Goal: Complete application form: Complete application form

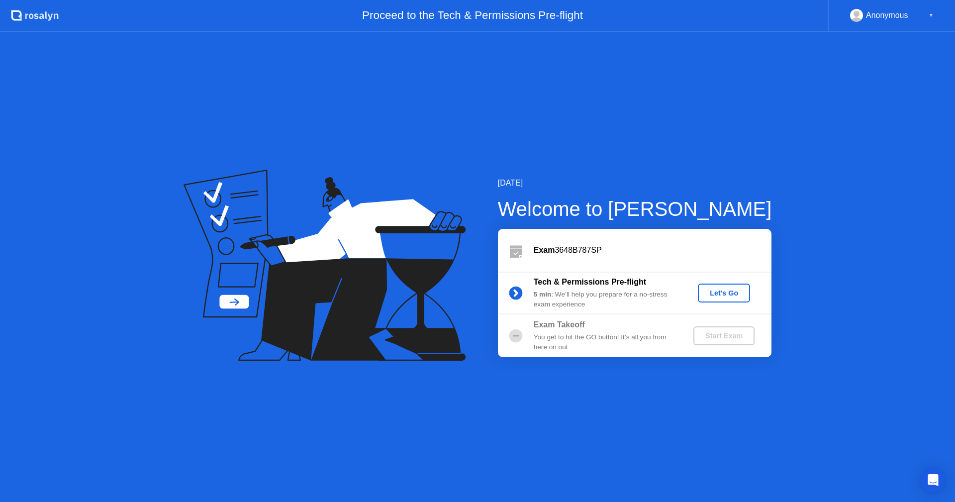
click at [731, 292] on div "Let's Go" at bounding box center [724, 293] width 44 height 8
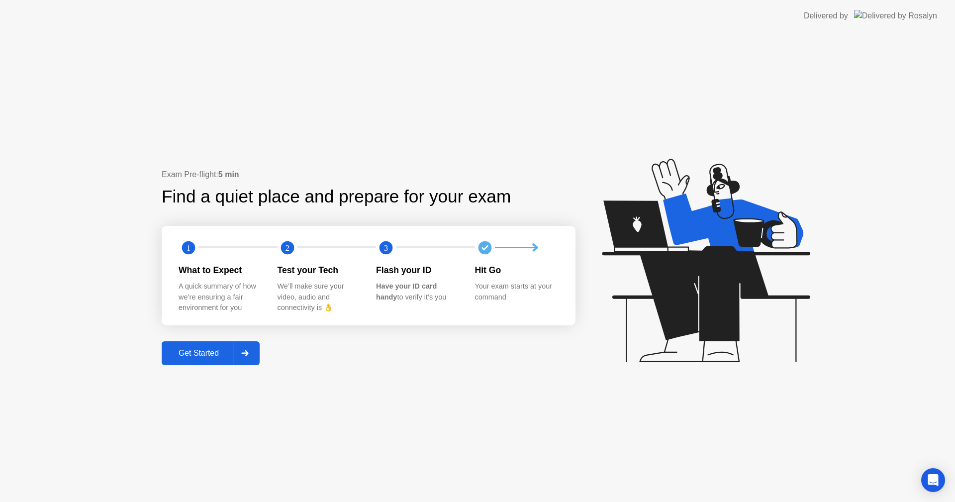
click at [197, 350] on div "Get Started" at bounding box center [199, 353] width 68 height 9
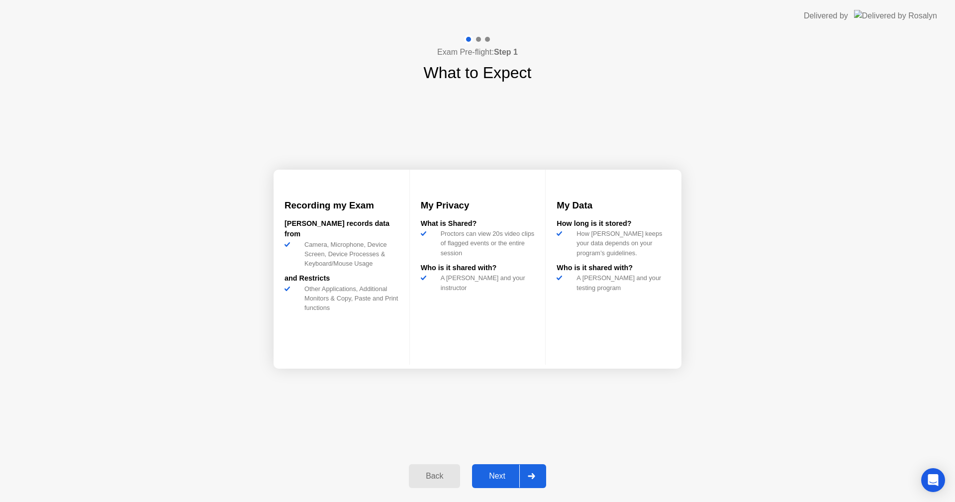
click at [512, 479] on div "Next" at bounding box center [497, 476] width 44 height 9
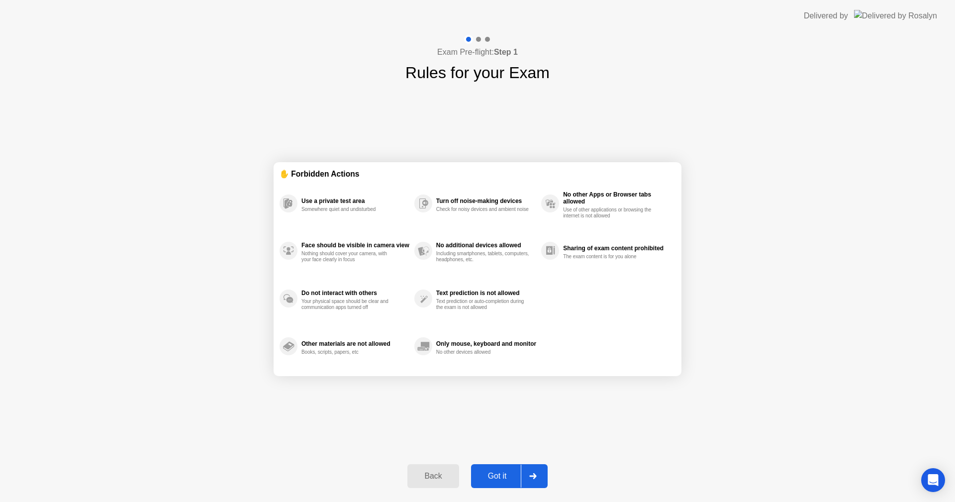
click at [494, 482] on button "Got it" at bounding box center [509, 476] width 77 height 24
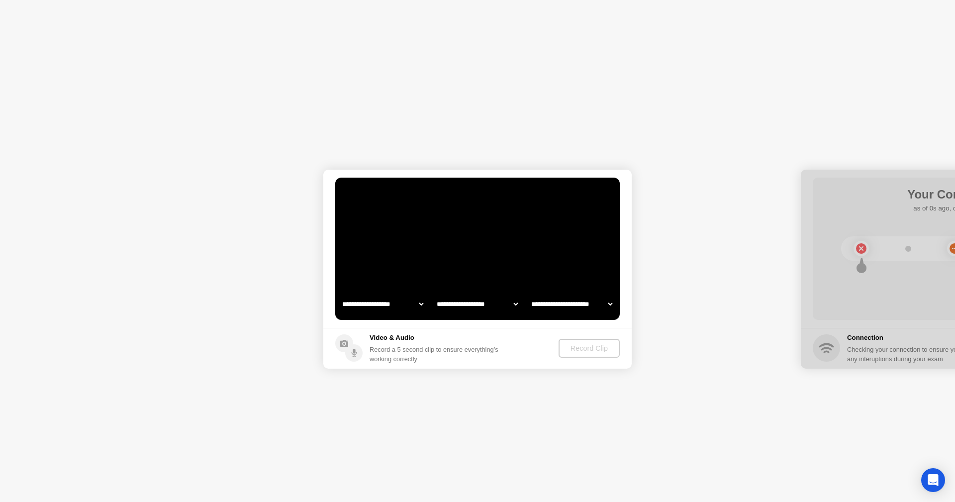
select select "**********"
select select "*******"
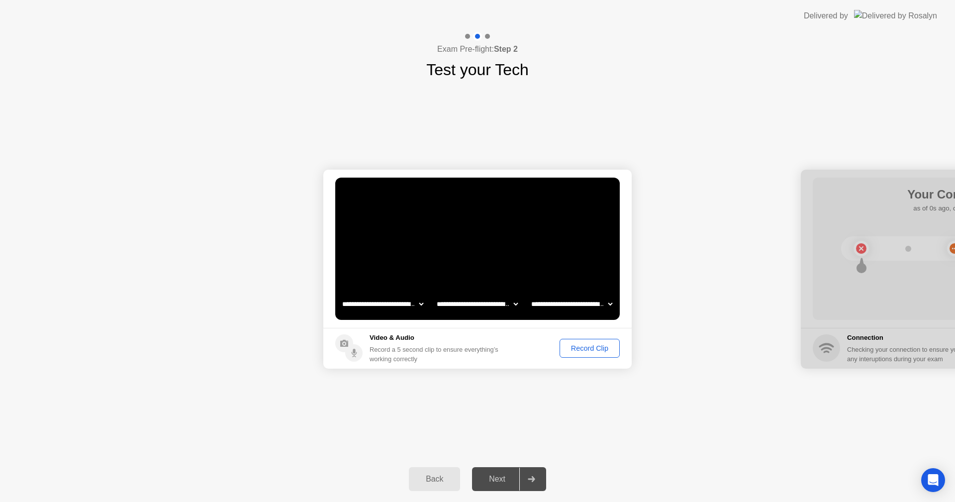
click at [609, 342] on button "Record Clip" at bounding box center [590, 348] width 60 height 19
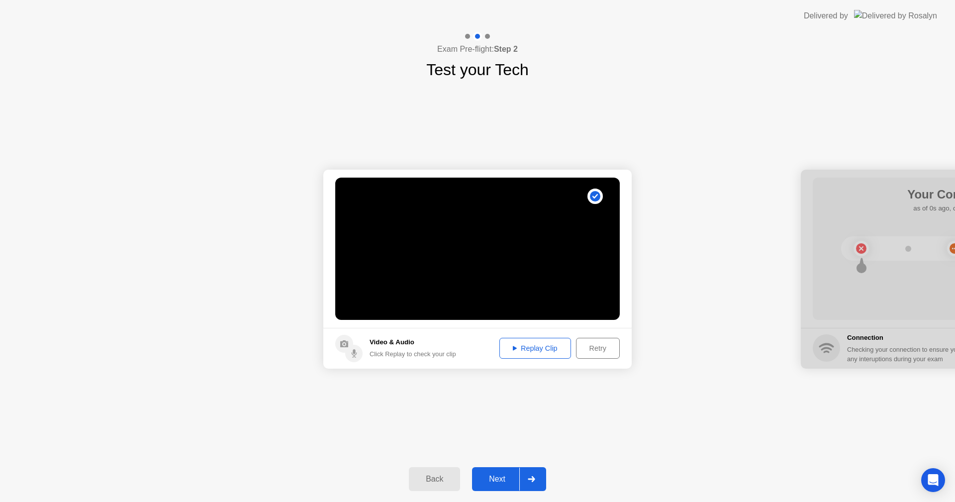
click at [555, 347] on div "Replay Clip" at bounding box center [535, 348] width 65 height 8
click at [494, 479] on div "Next" at bounding box center [497, 479] width 44 height 9
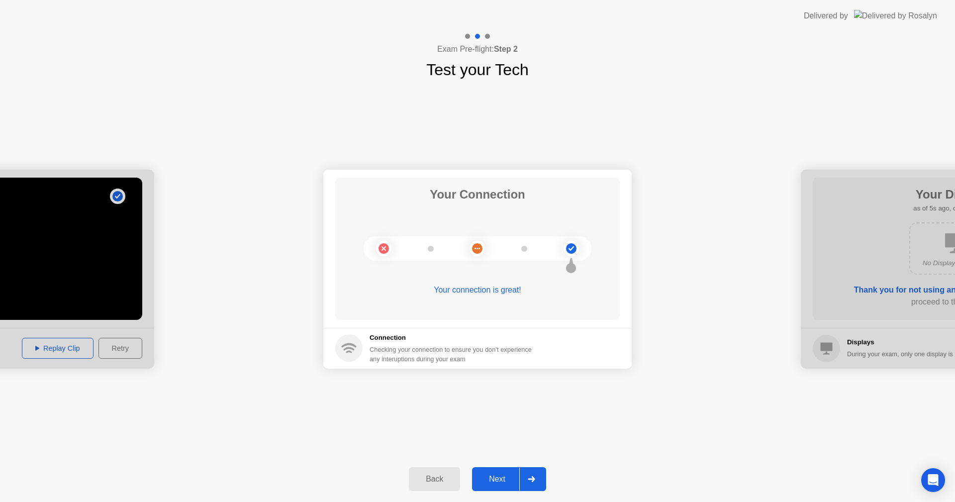
click at [488, 483] on div "Next" at bounding box center [497, 479] width 44 height 9
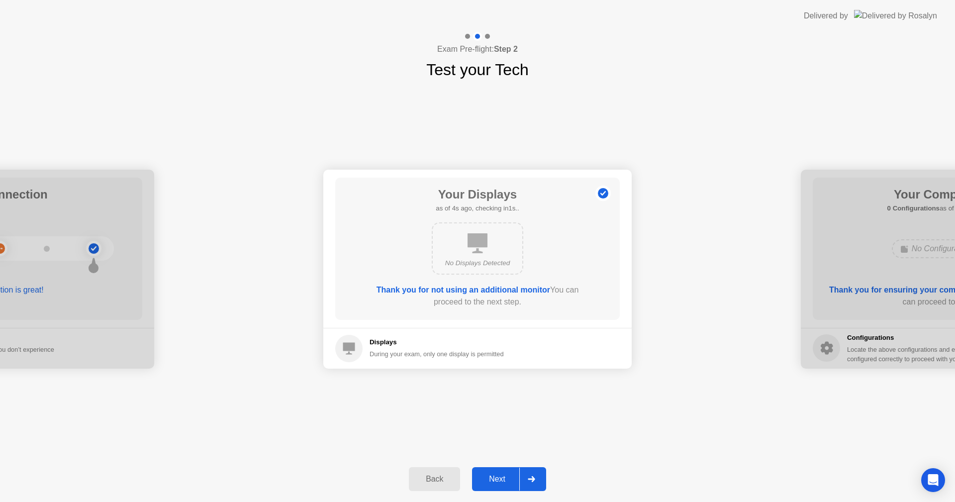
click at [500, 480] on div "Next" at bounding box center [497, 479] width 44 height 9
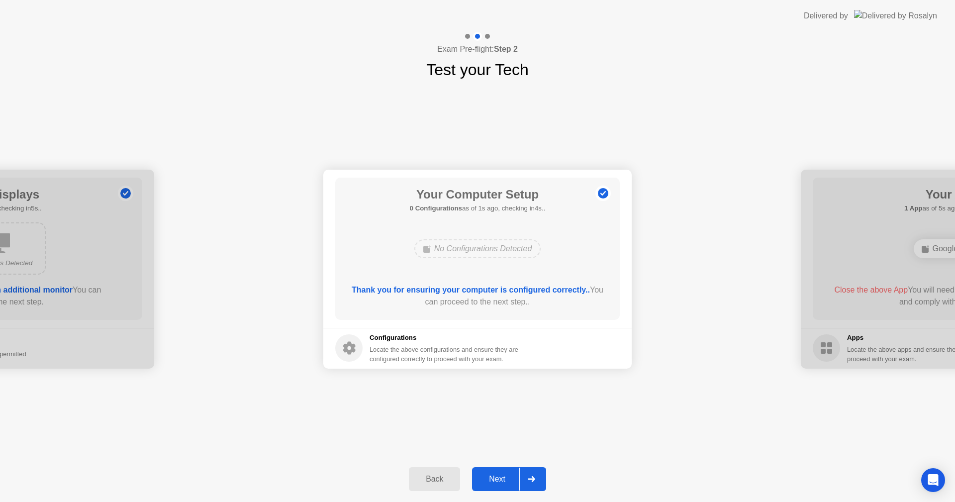
click at [485, 476] on div "Next" at bounding box center [497, 479] width 44 height 9
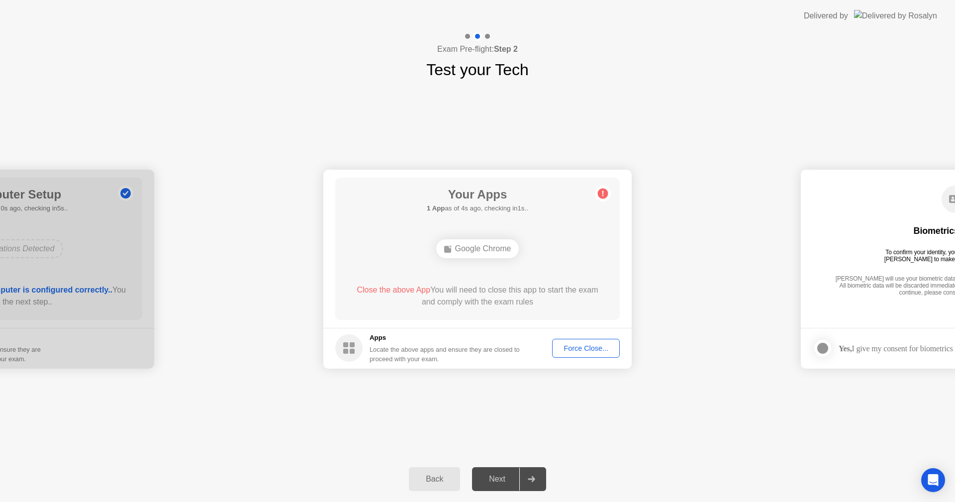
click at [573, 341] on button "Force Close..." at bounding box center [586, 348] width 68 height 19
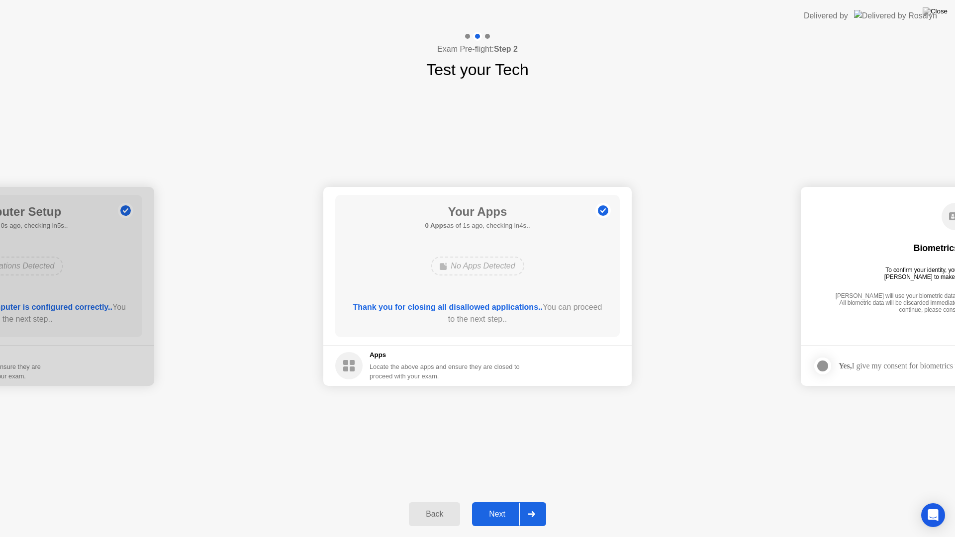
click at [498, 501] on button "Next" at bounding box center [509, 514] width 74 height 24
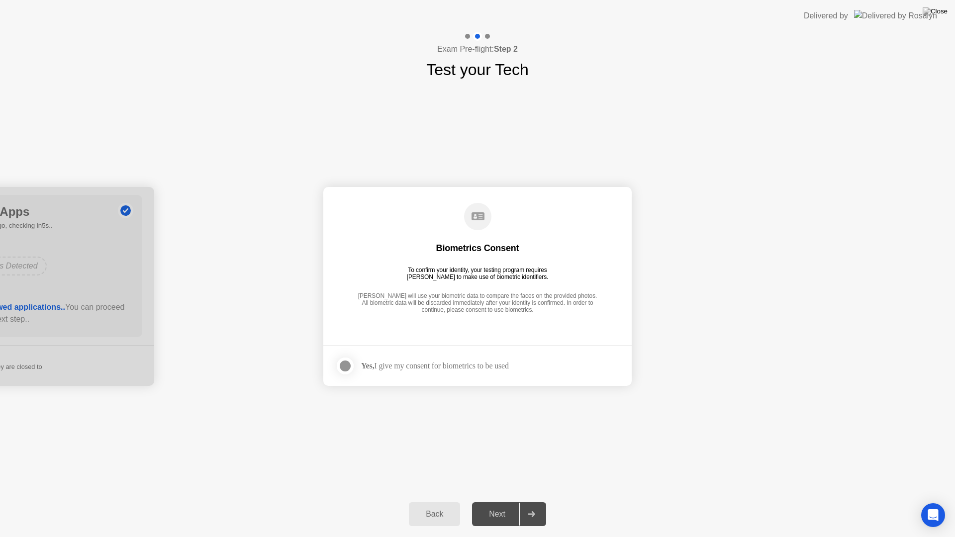
click at [350, 365] on div at bounding box center [345, 366] width 12 height 12
click at [487, 501] on div "Next" at bounding box center [497, 514] width 44 height 9
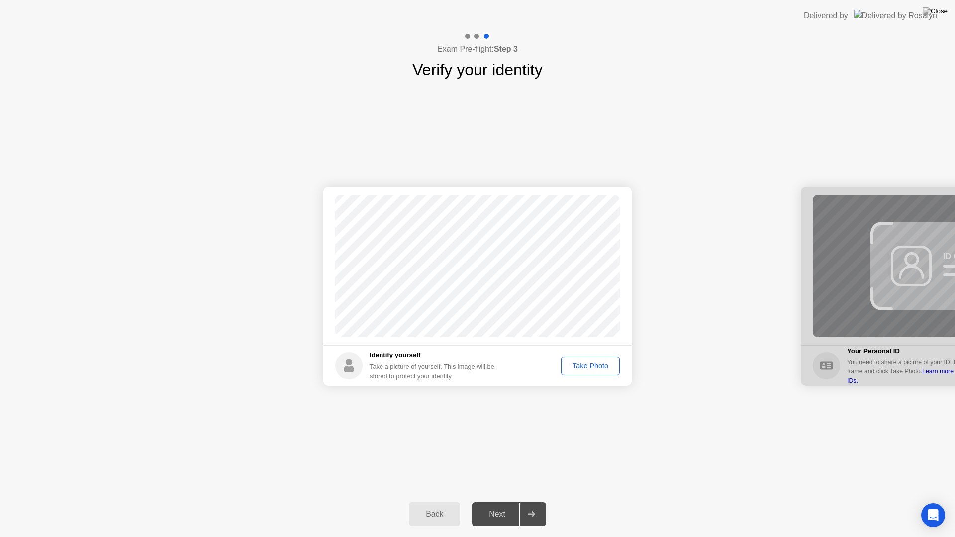
click at [587, 362] on div "Take Photo" at bounding box center [591, 366] width 52 height 8
click at [484, 501] on button "Next" at bounding box center [509, 514] width 74 height 24
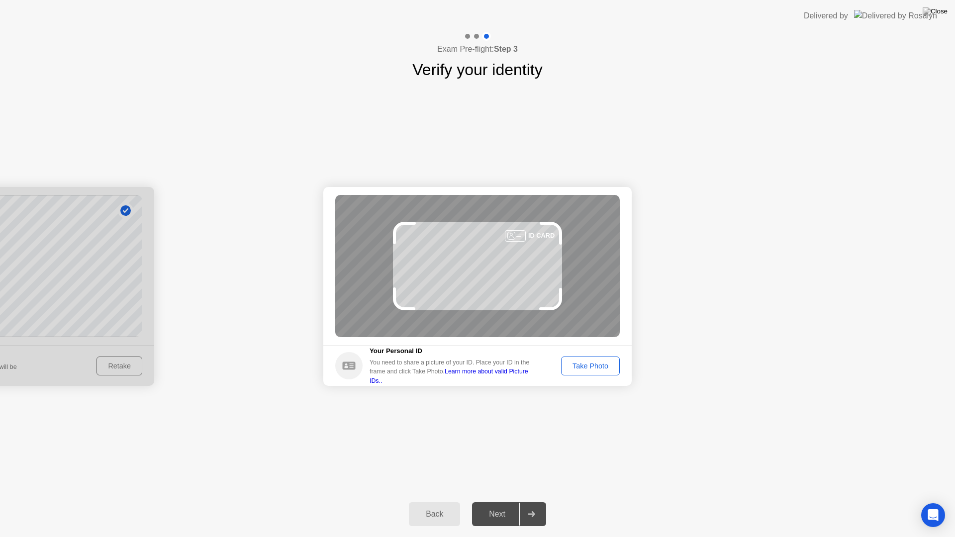
click at [593, 364] on div "Take Photo" at bounding box center [591, 366] width 52 height 8
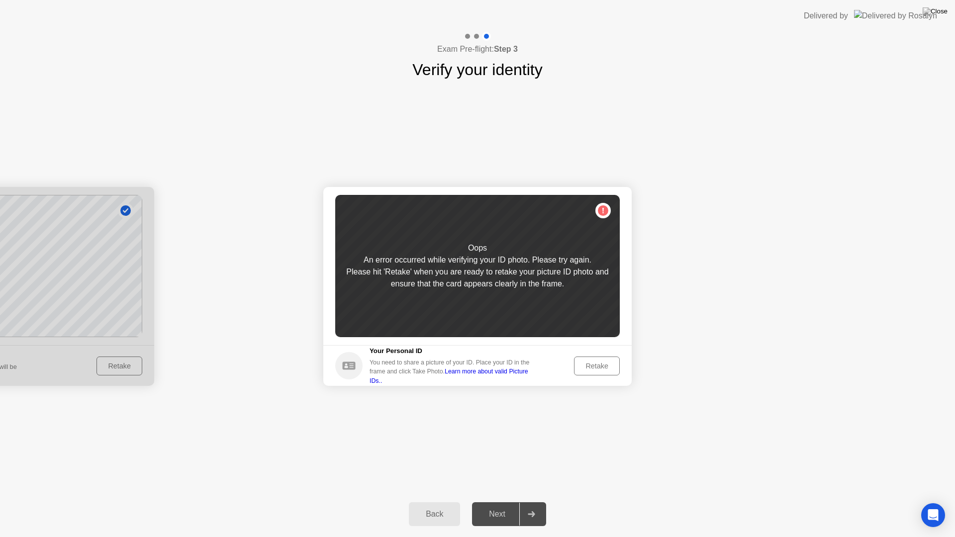
click at [603, 365] on div "Retake" at bounding box center [597, 366] width 39 height 8
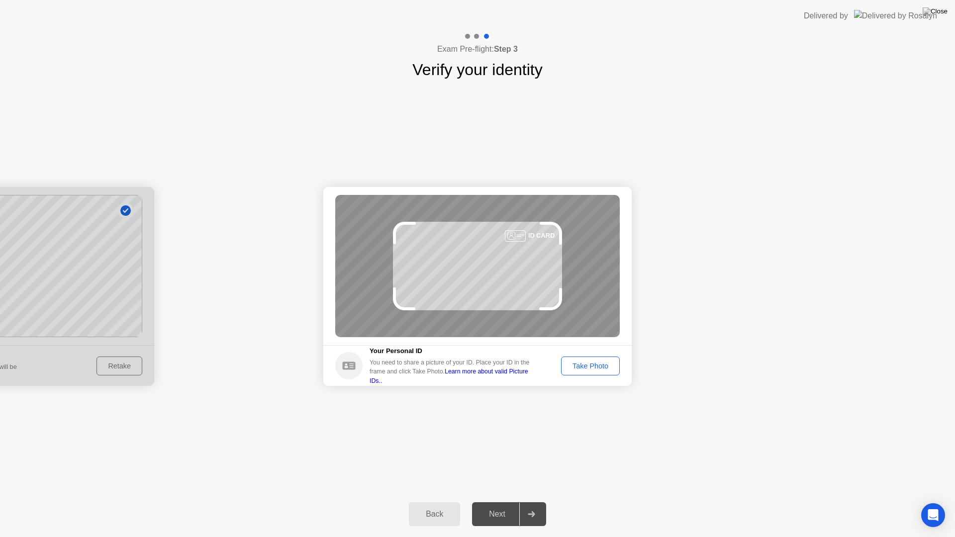
click at [604, 370] on div "Take Photo" at bounding box center [591, 366] width 52 height 8
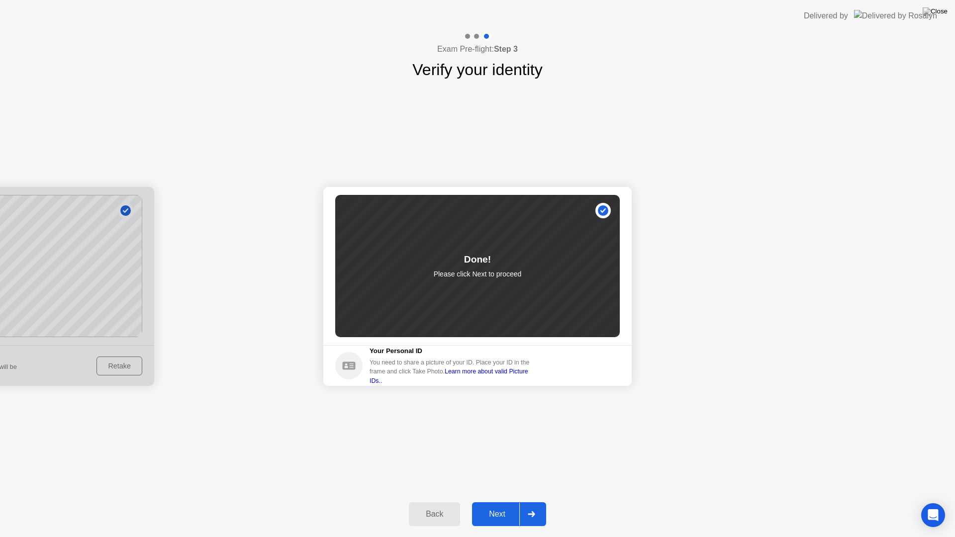
click at [507, 501] on button "Next" at bounding box center [509, 514] width 74 height 24
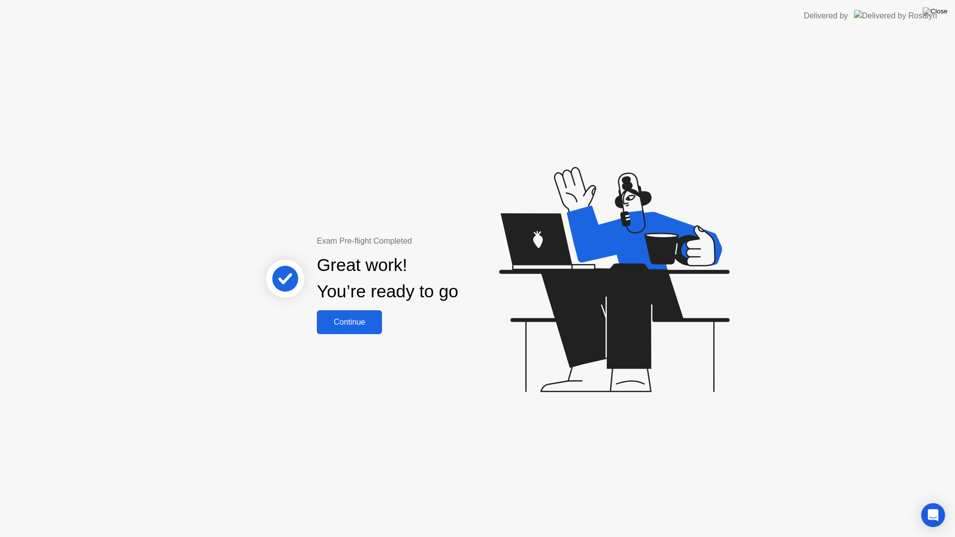
click at [344, 327] on div "Continue" at bounding box center [349, 322] width 59 height 9
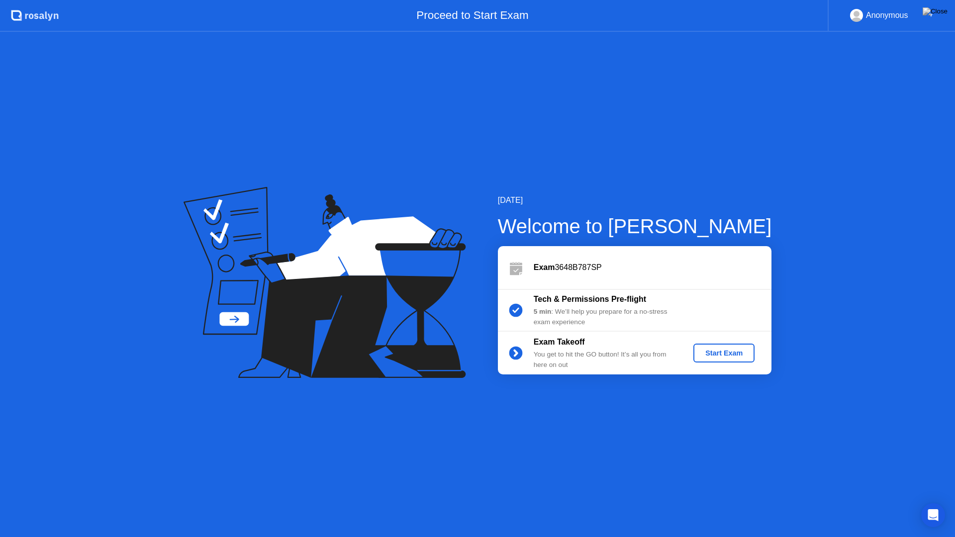
click at [741, 361] on button "Start Exam" at bounding box center [723, 353] width 61 height 19
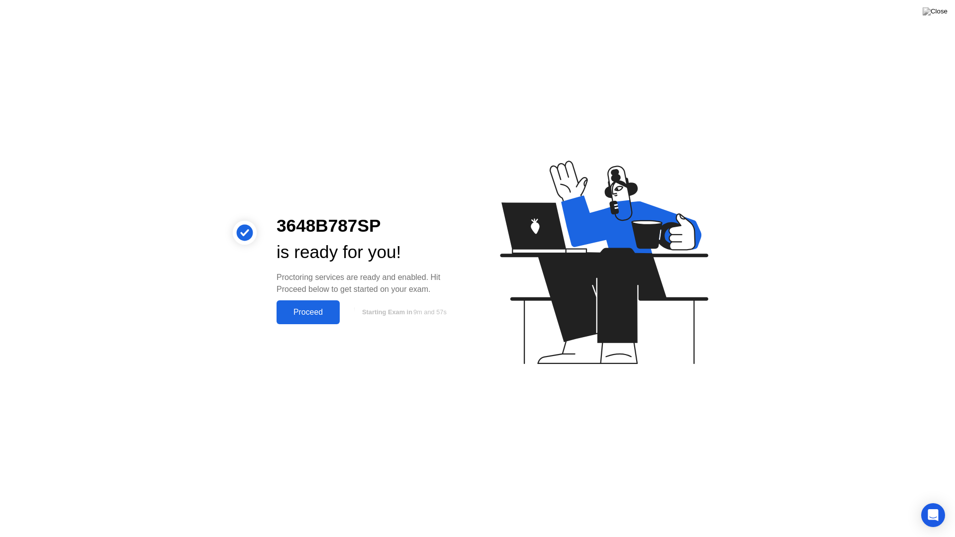
click at [285, 308] on div "Proceed" at bounding box center [308, 312] width 57 height 9
